Goal: Task Accomplishment & Management: Manage account settings

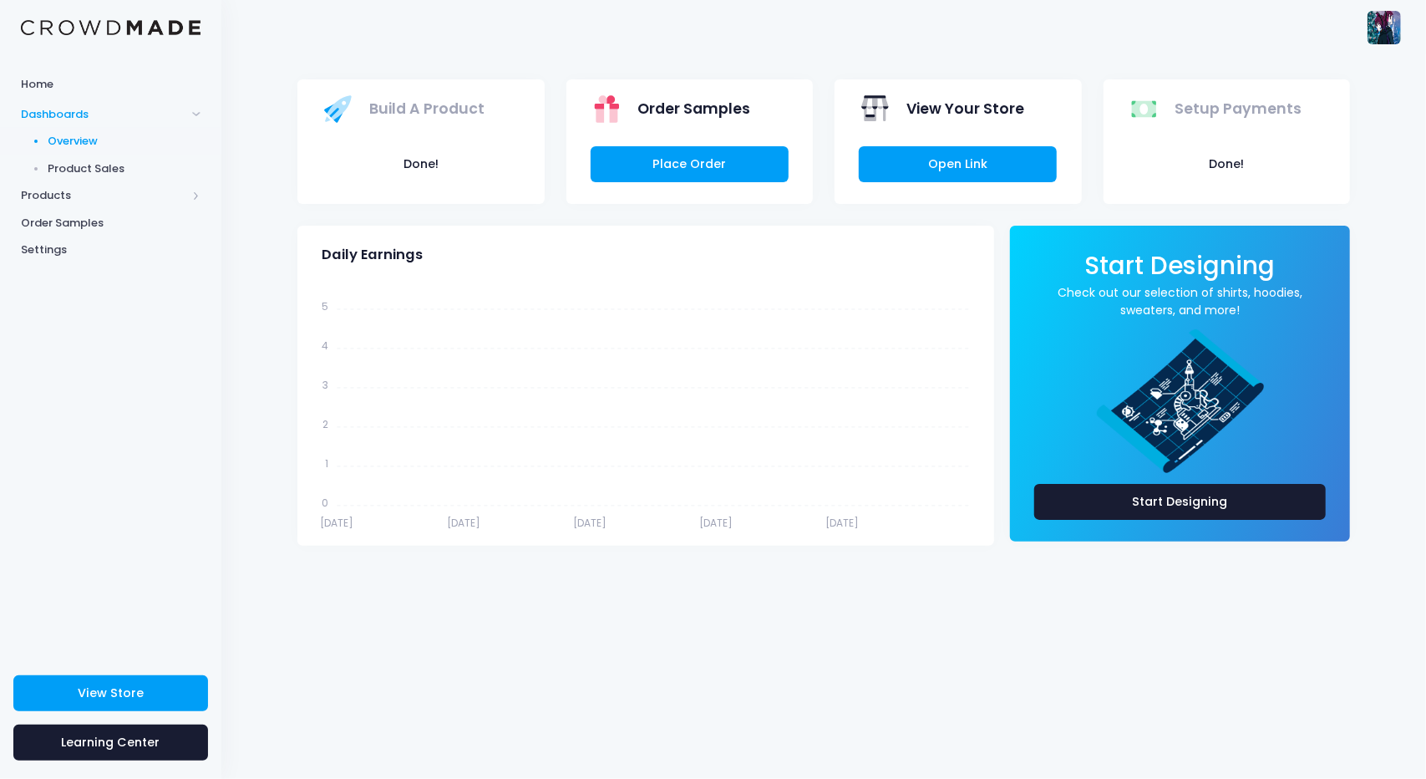
click at [107, 169] on span "Product Sales" at bounding box center [124, 168] width 153 height 17
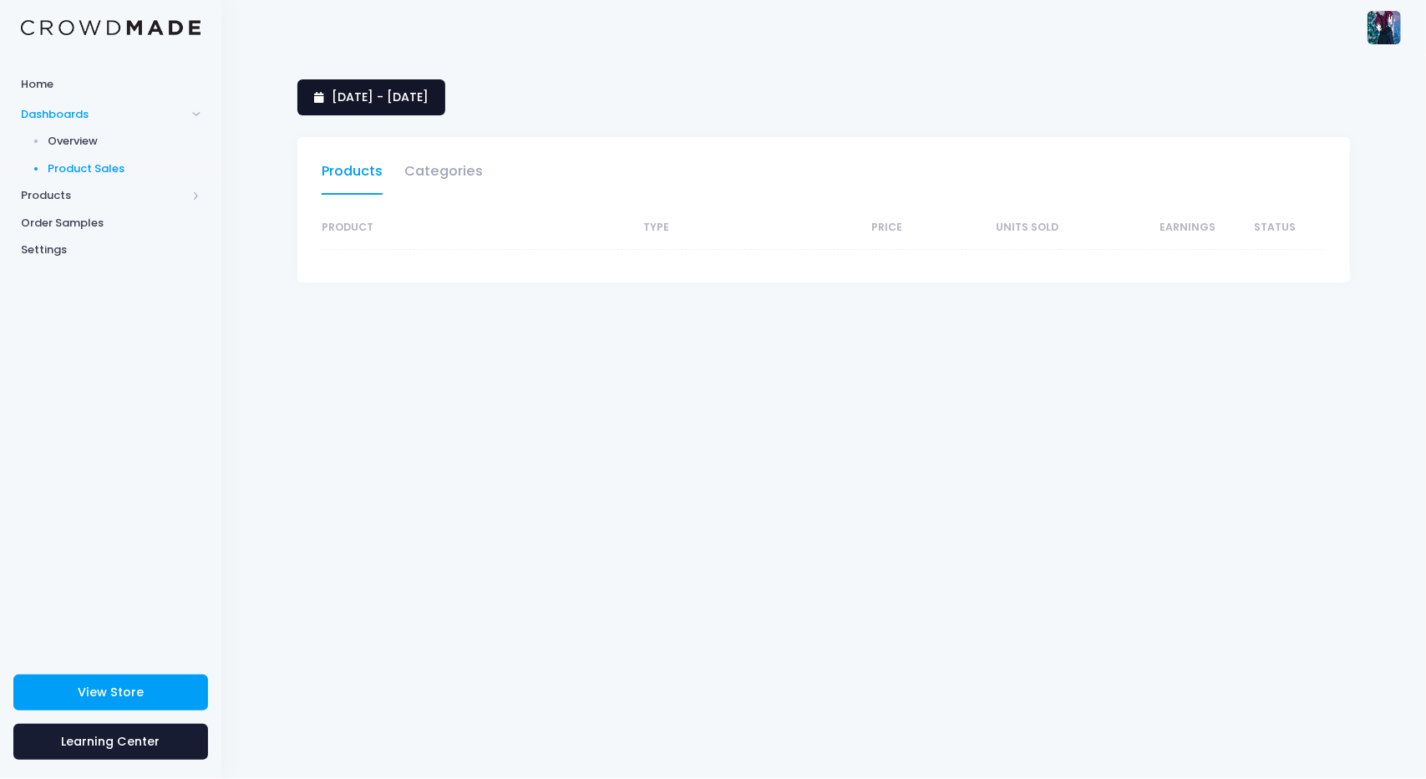
click at [394, 106] on link "Aug. 7, 2025 - Sept. 5, 2025" at bounding box center [371, 97] width 148 height 36
click at [429, 103] on span "Aug. 7, 2025 - Sept. 5, 2025" at bounding box center [380, 97] width 97 height 17
click at [445, 170] on link "Categories" at bounding box center [443, 175] width 79 height 38
click at [75, 186] on span "Products" at bounding box center [110, 196] width 221 height 28
click at [191, 196] on span "Products" at bounding box center [110, 196] width 221 height 28
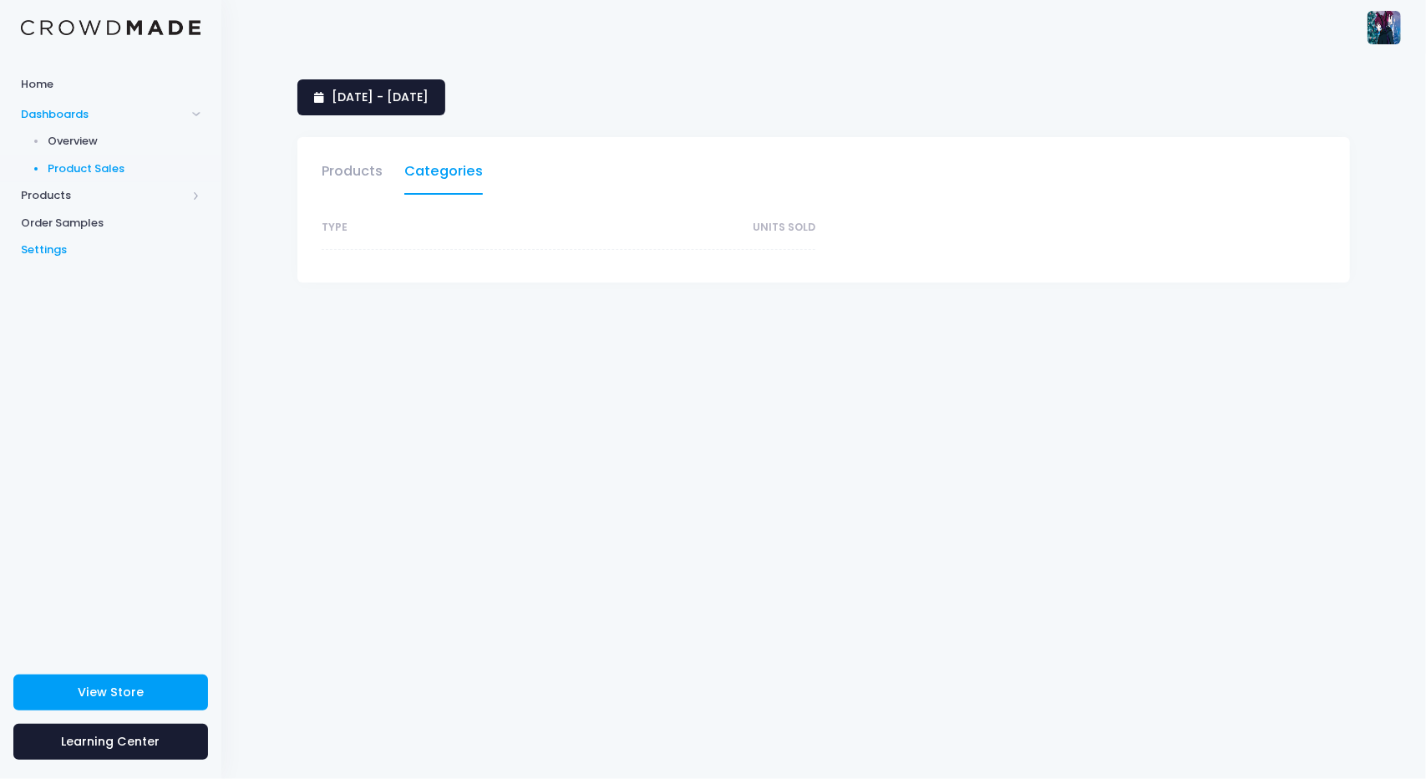
click at [54, 251] on span "Settings" at bounding box center [111, 249] width 180 height 17
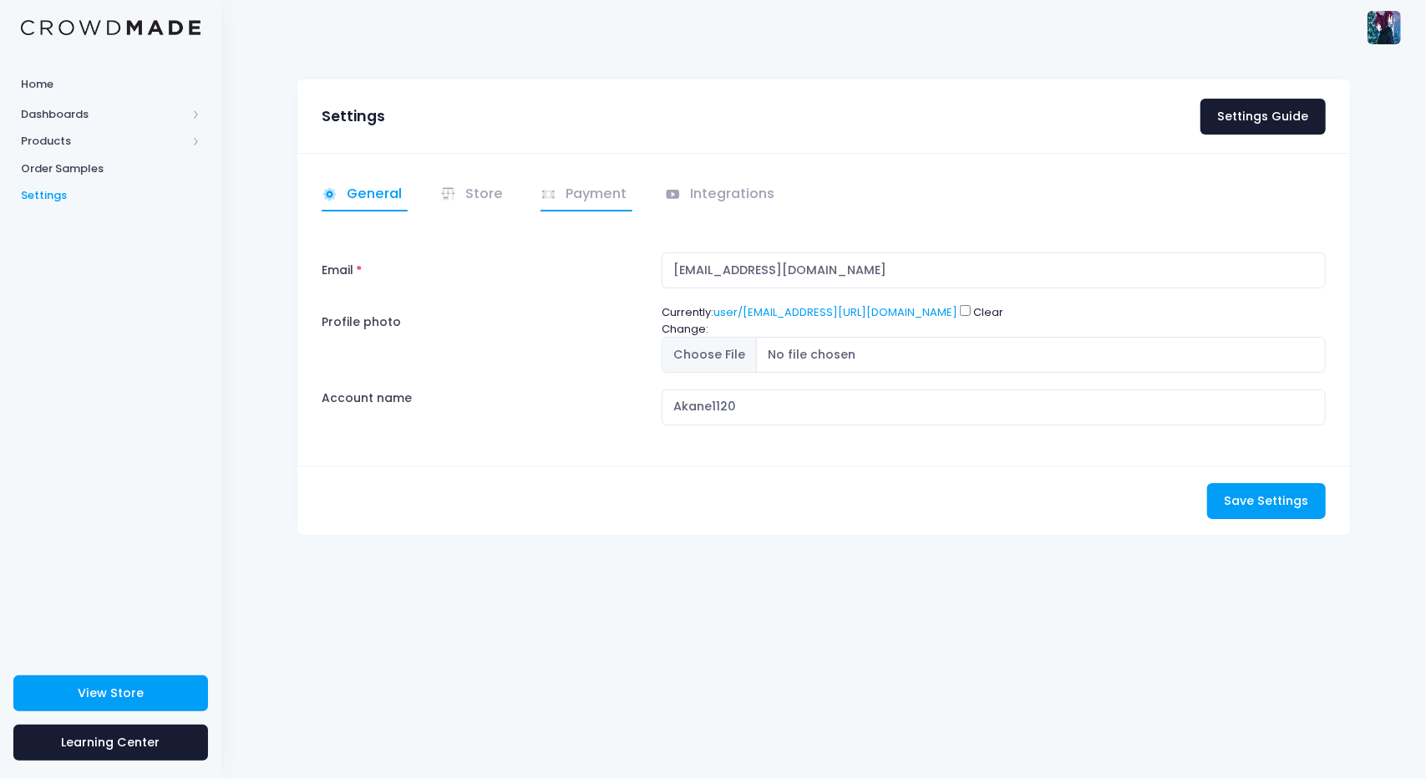
click at [609, 199] on link "Payment" at bounding box center [587, 195] width 92 height 33
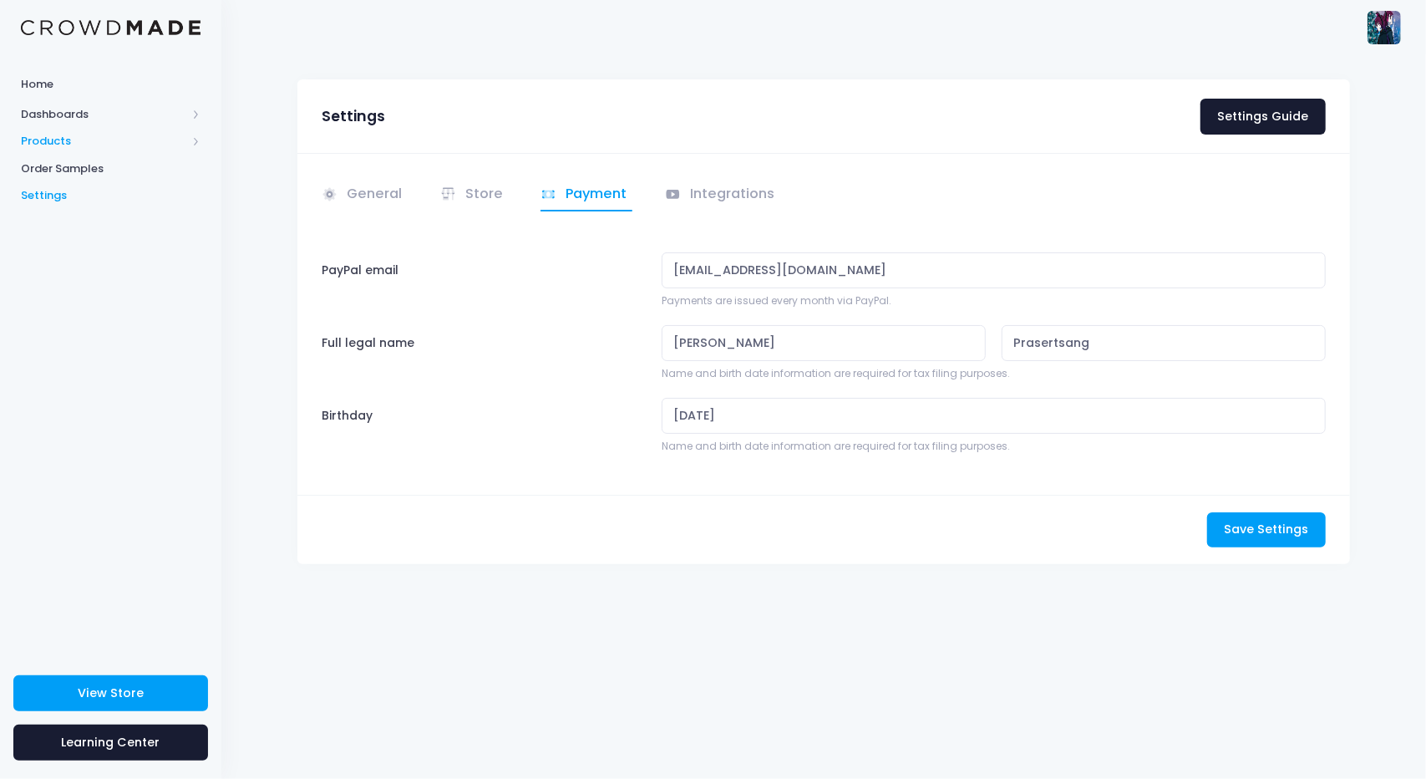
click at [49, 143] on span "Products" at bounding box center [103, 141] width 165 height 17
click at [69, 109] on span "Dashboards" at bounding box center [103, 114] width 165 height 17
click at [75, 166] on span "Product Sales" at bounding box center [124, 168] width 153 height 17
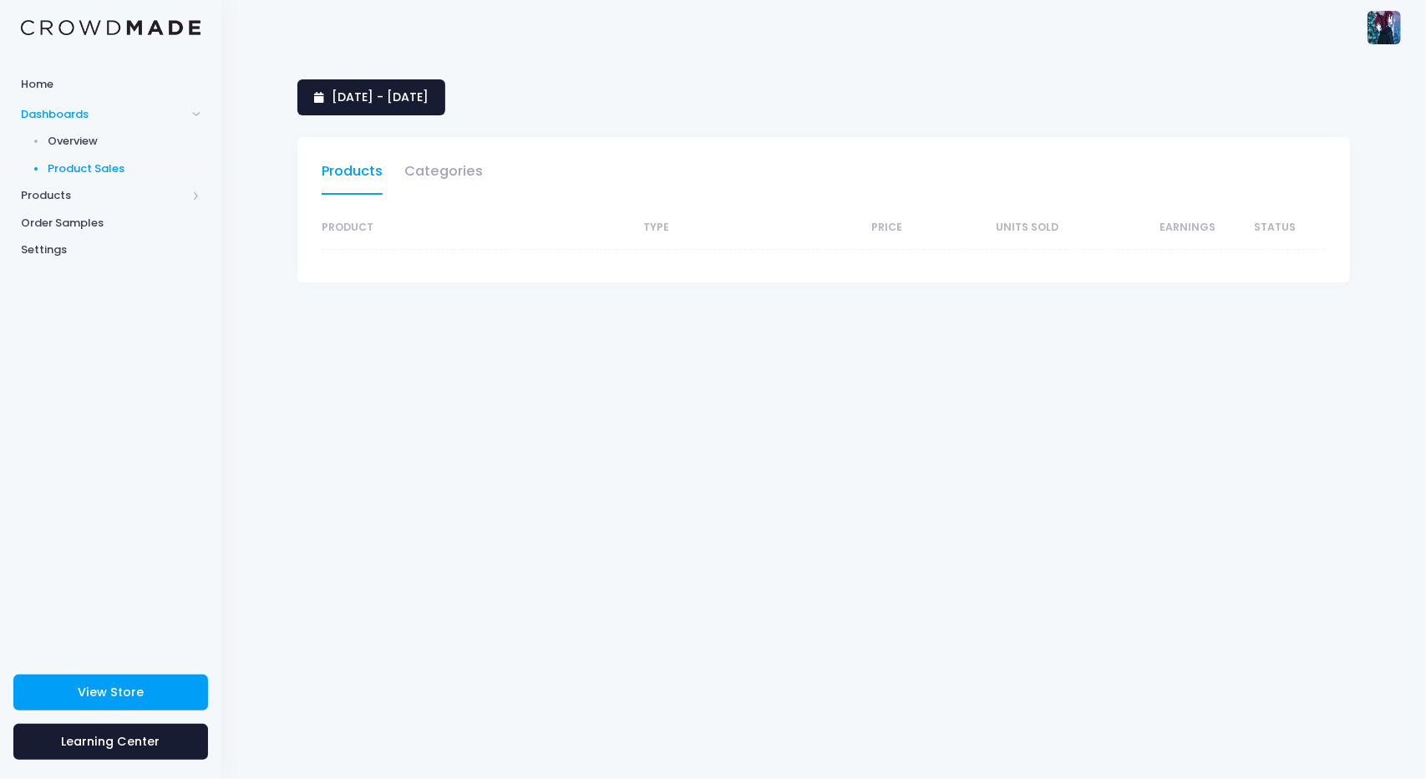
select select "25"
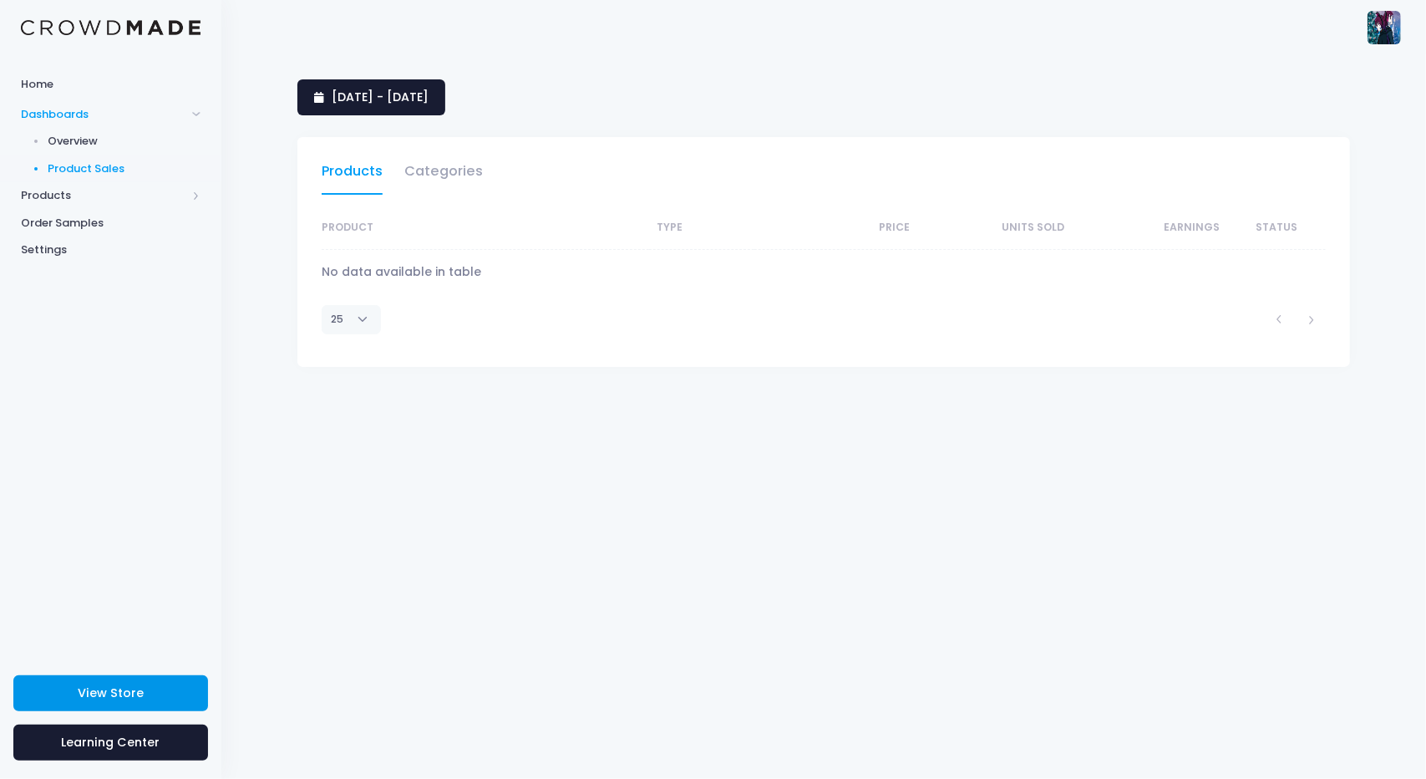
click at [122, 685] on span "View Store" at bounding box center [111, 692] width 66 height 17
click at [1384, 31] on img at bounding box center [1384, 27] width 33 height 33
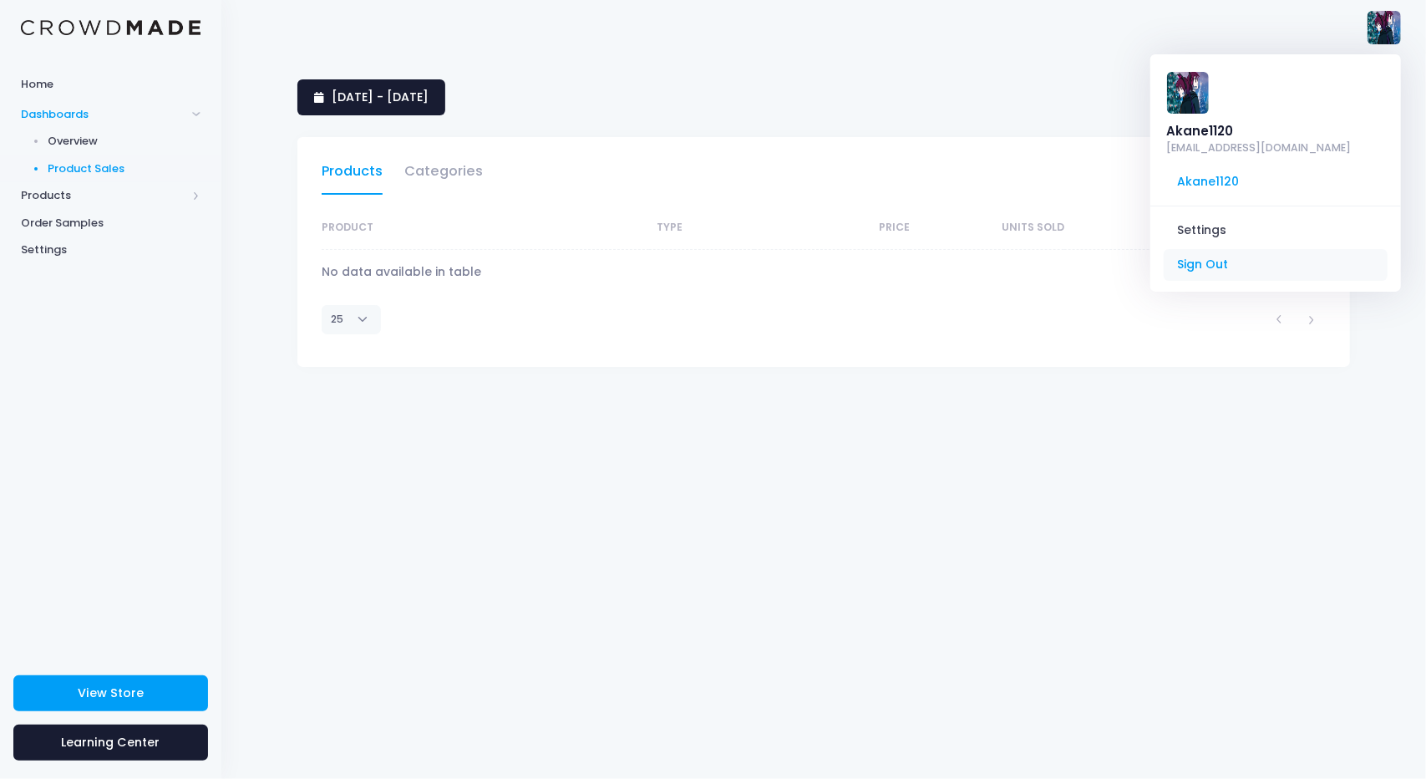
click at [1227, 267] on link "Sign Out" at bounding box center [1276, 265] width 224 height 32
